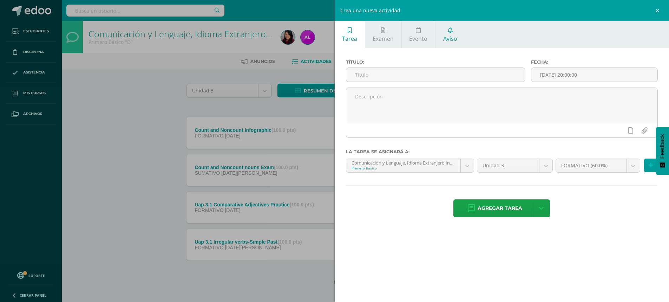
click at [446, 39] on span "Aviso" at bounding box center [450, 39] width 14 height 8
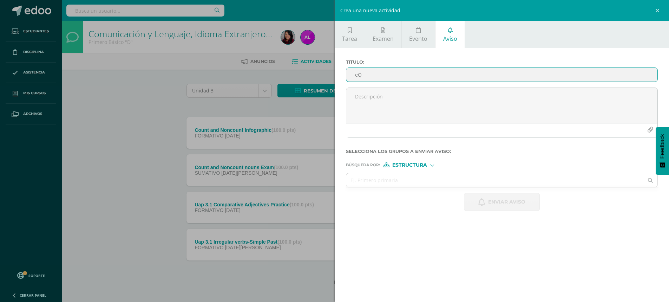
type input "e"
type input "R"
type input "Equipo de computo"
click at [89, 258] on div "Crea una nueva actividad Tarea Examen Evento Aviso Título: Fecha: [DATE] 20:00:…" at bounding box center [334, 151] width 669 height 302
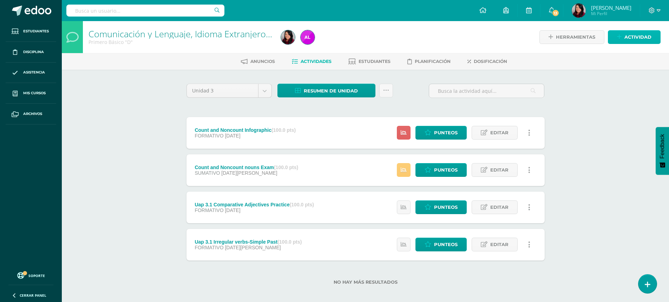
click at [646, 33] on span "Actividad" at bounding box center [637, 37] width 27 height 13
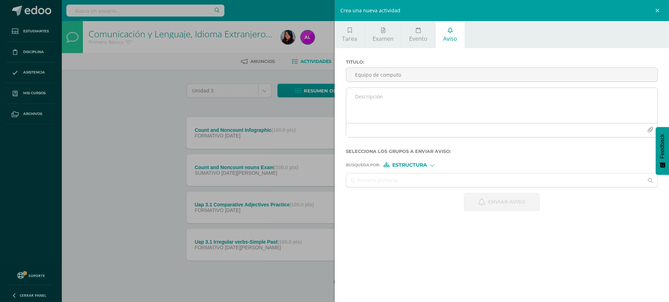
click at [415, 95] on textarea at bounding box center [502, 105] width 312 height 35
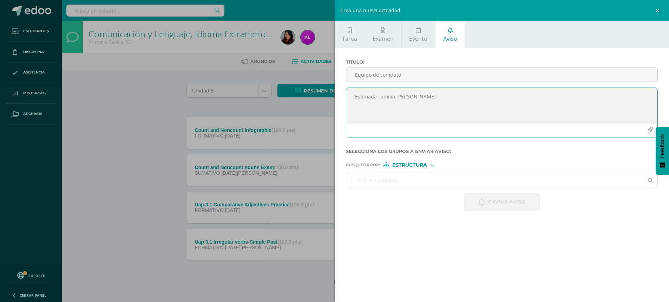
click at [424, 99] on textarea "Estimada Familia [PERSON_NAME]" at bounding box center [502, 105] width 312 height 35
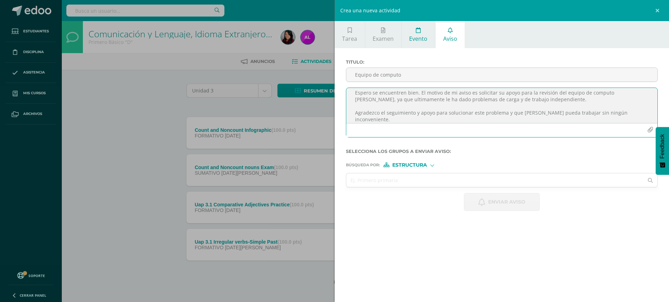
scroll to position [24, 0]
type textarea "Estimada Familia [PERSON_NAME]: Espero se encuentren bien. El motivo de mi avis…"
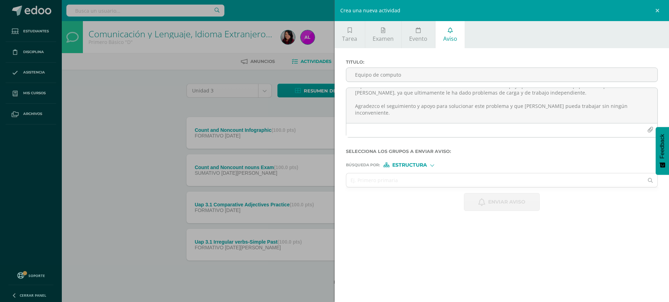
click at [412, 163] on span "Estructura" at bounding box center [409, 165] width 35 height 4
click at [409, 181] on span "Persona" at bounding box center [412, 183] width 25 height 4
click at [449, 168] on form "Titulo : Equipo de computo Estimada Familia [PERSON_NAME]: Espero se encuentren…" at bounding box center [502, 134] width 312 height 151
click at [451, 183] on input "text" at bounding box center [494, 180] width 297 height 14
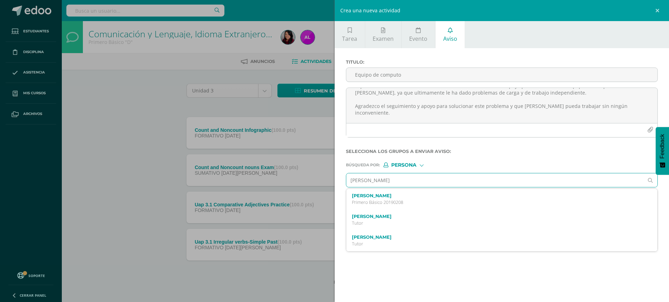
type input "[PERSON_NAME]"
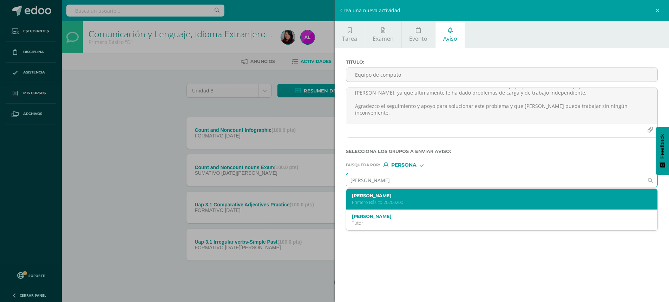
scroll to position [5, 0]
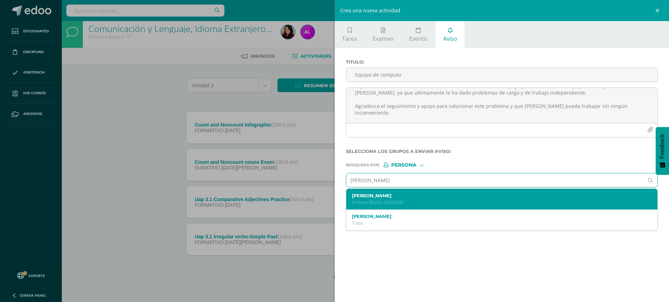
click at [443, 199] on p "Primero Básico 20200200" at bounding box center [495, 202] width 287 height 6
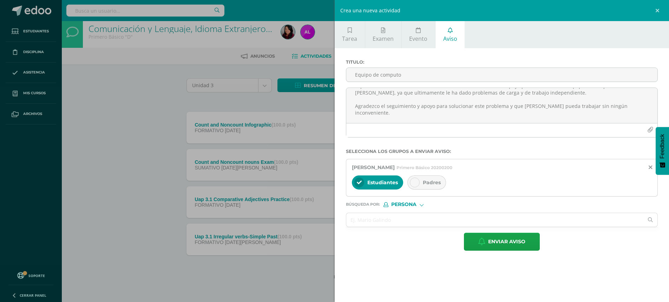
click at [414, 184] on icon at bounding box center [414, 182] width 5 height 5
click at [492, 240] on span "Enviar aviso" at bounding box center [506, 241] width 37 height 17
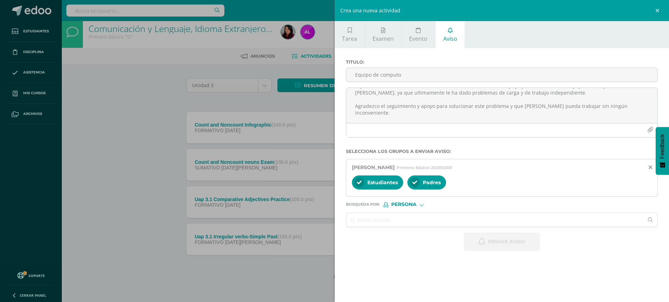
scroll to position [0, 0]
